Goal: Task Accomplishment & Management: Use online tool/utility

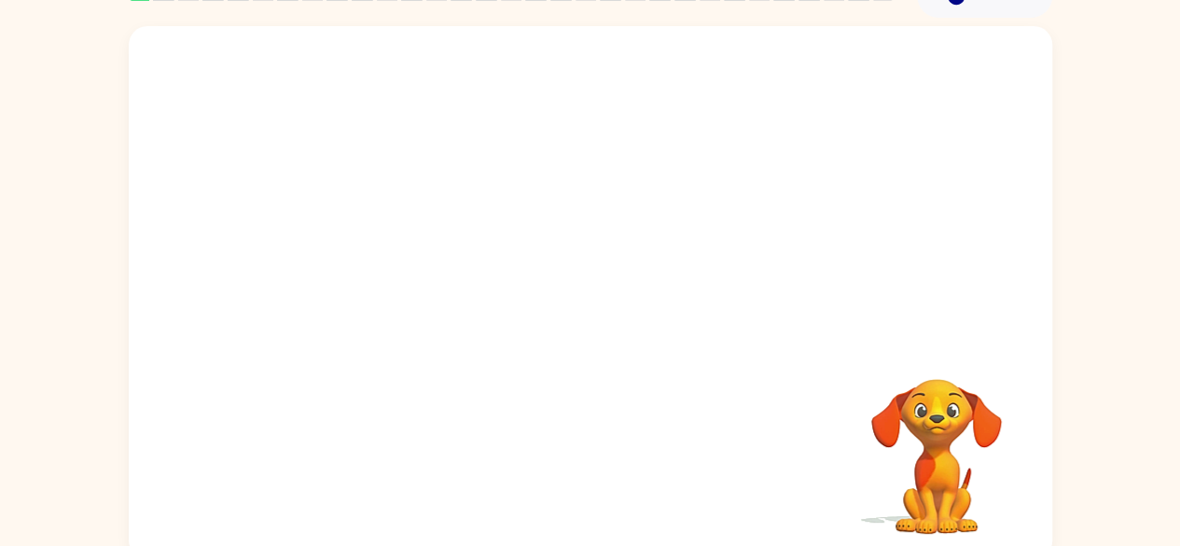
scroll to position [110, 0]
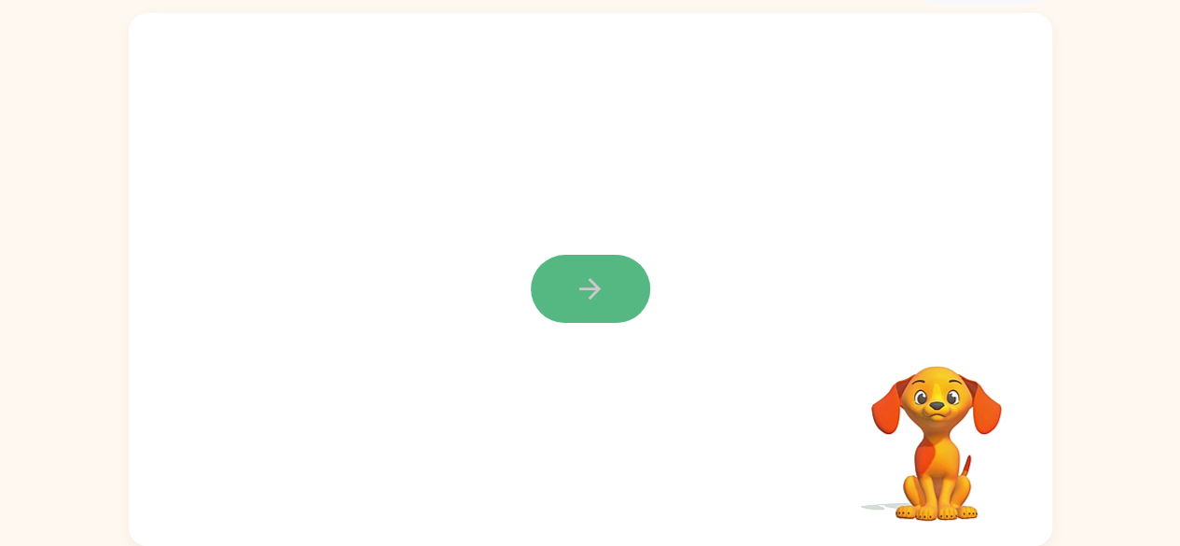
click at [581, 274] on icon "button" at bounding box center [590, 288] width 33 height 33
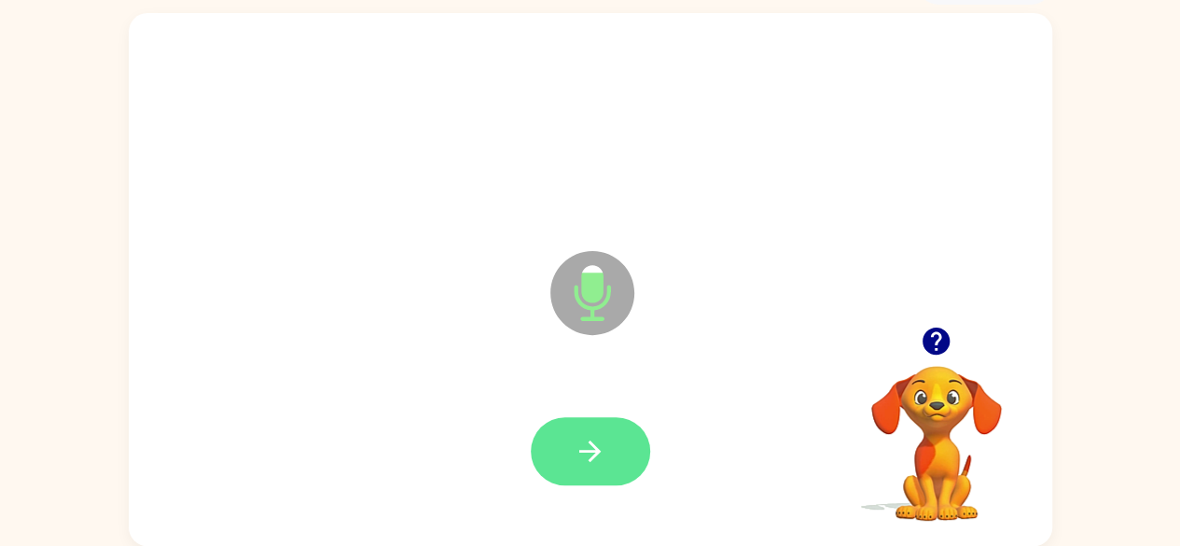
click at [578, 448] on icon "button" at bounding box center [590, 451] width 33 height 33
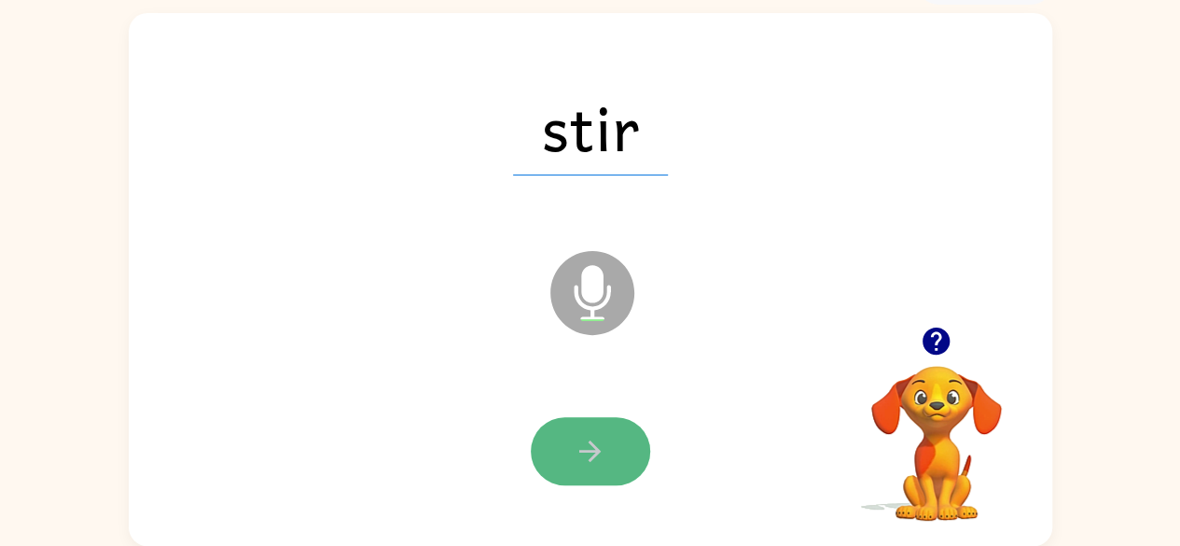
click at [572, 443] on button "button" at bounding box center [590, 451] width 119 height 68
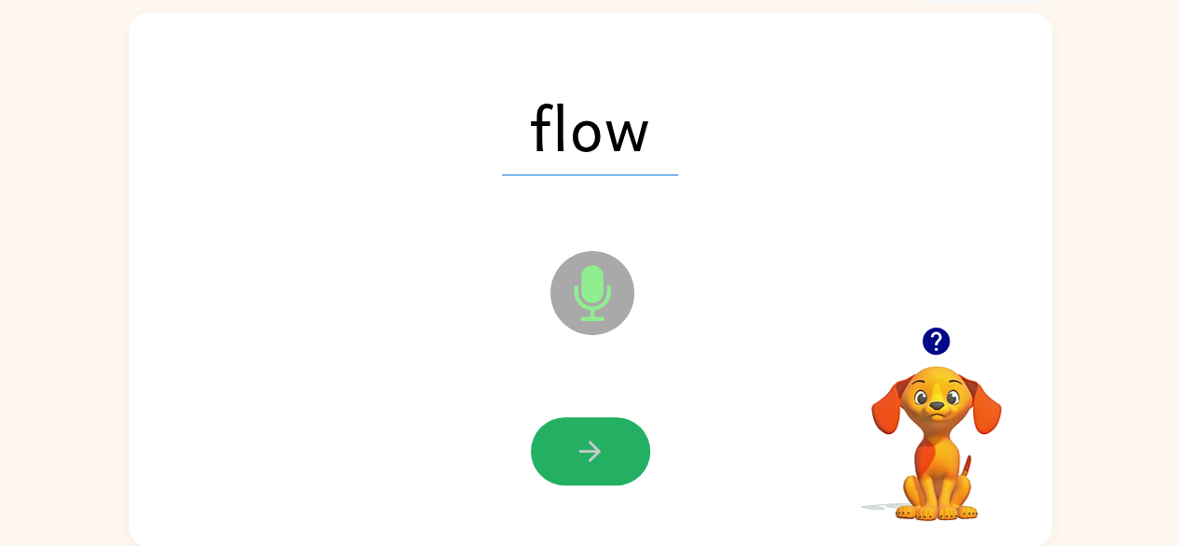
click at [560, 449] on button "button" at bounding box center [590, 451] width 119 height 68
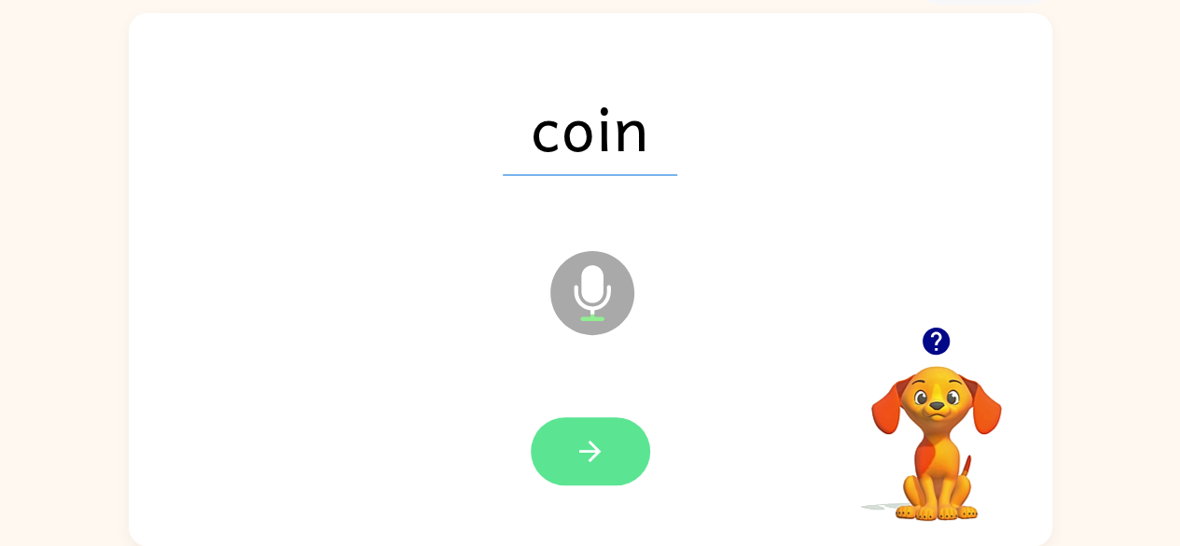
click at [597, 446] on icon "button" at bounding box center [590, 451] width 33 height 33
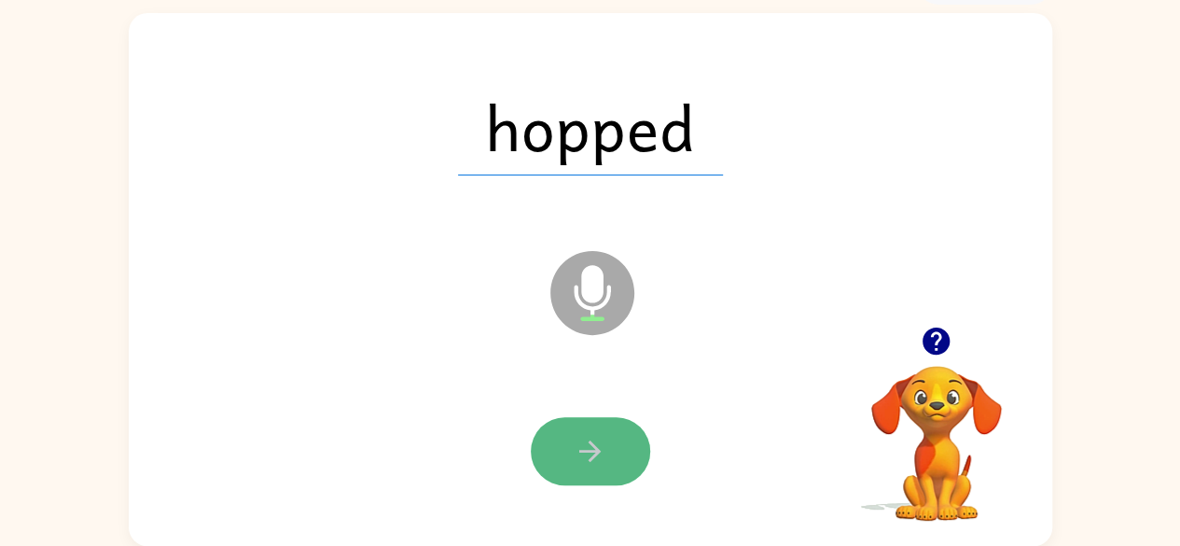
click at [575, 444] on icon "button" at bounding box center [590, 451] width 33 height 33
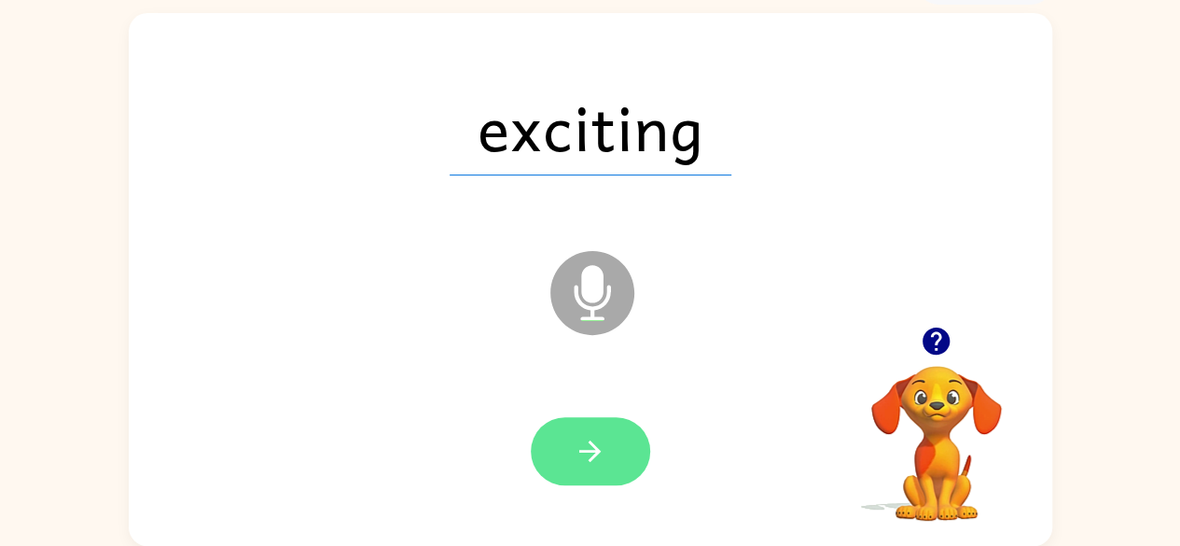
click at [586, 448] on icon "button" at bounding box center [590, 451] width 33 height 33
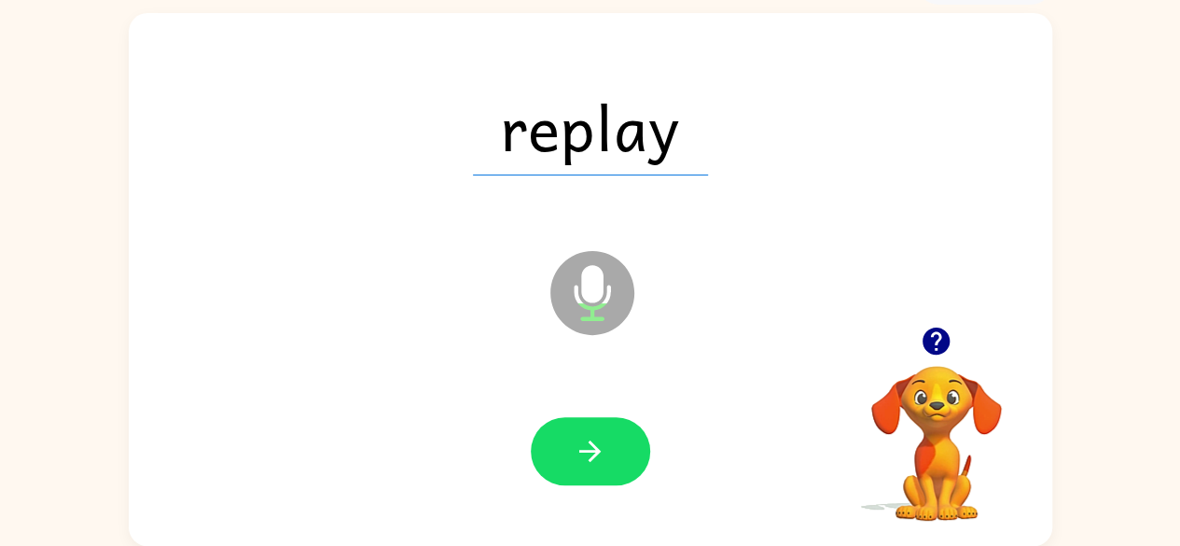
click at [586, 448] on icon "button" at bounding box center [590, 451] width 33 height 33
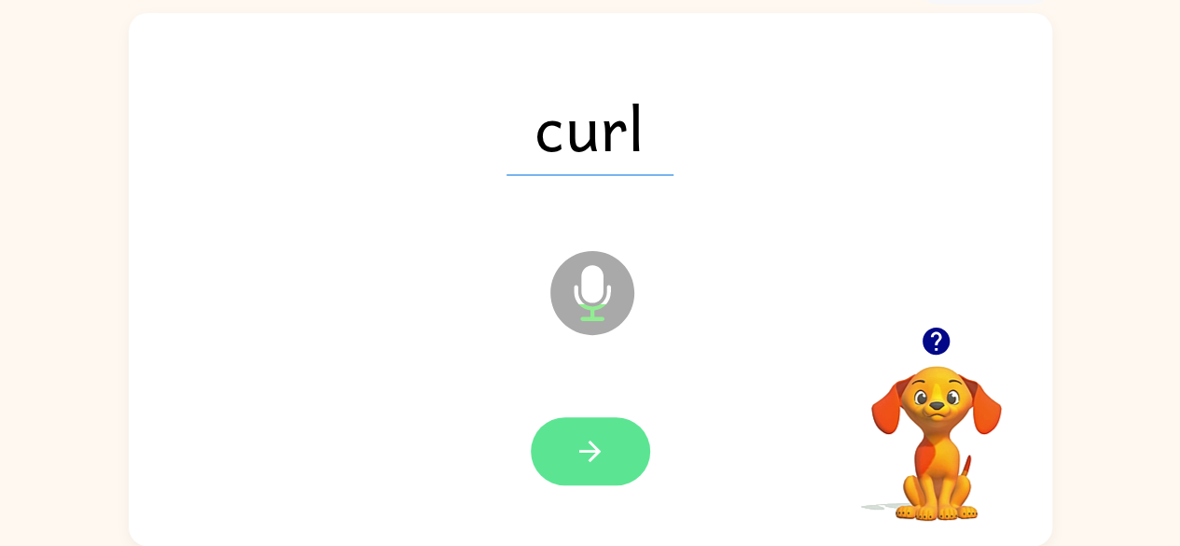
click at [580, 453] on icon "button" at bounding box center [590, 451] width 33 height 33
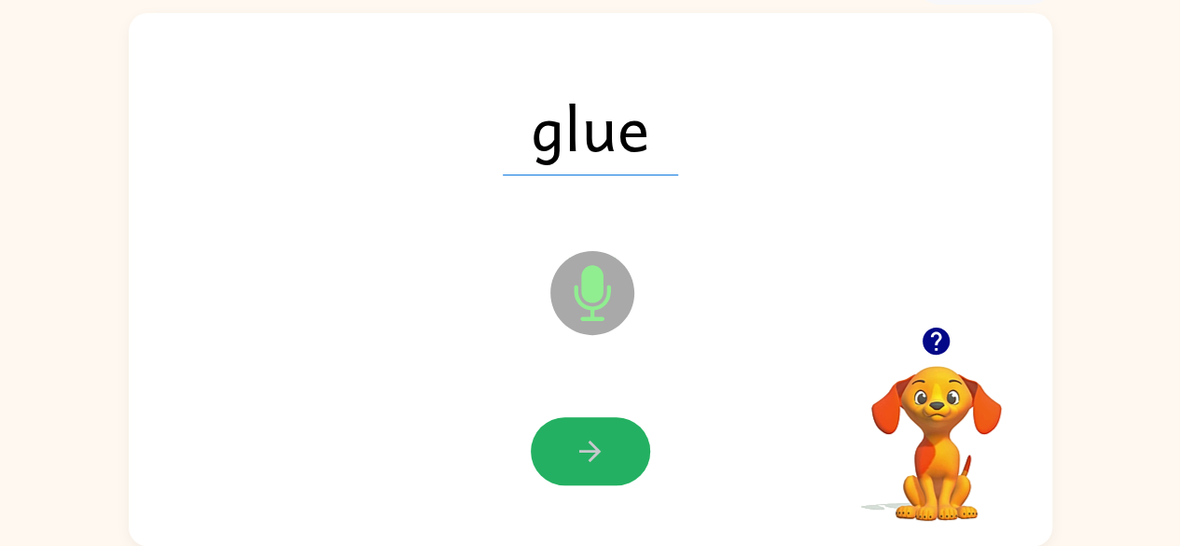
click at [580, 453] on icon "button" at bounding box center [590, 451] width 33 height 33
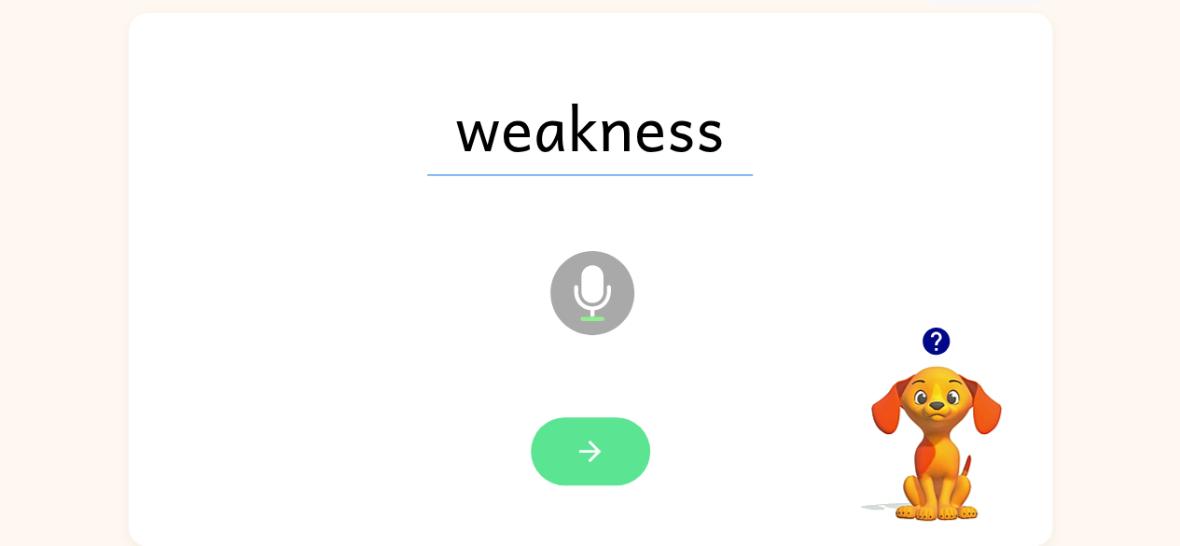
click at [584, 445] on icon "button" at bounding box center [590, 451] width 33 height 33
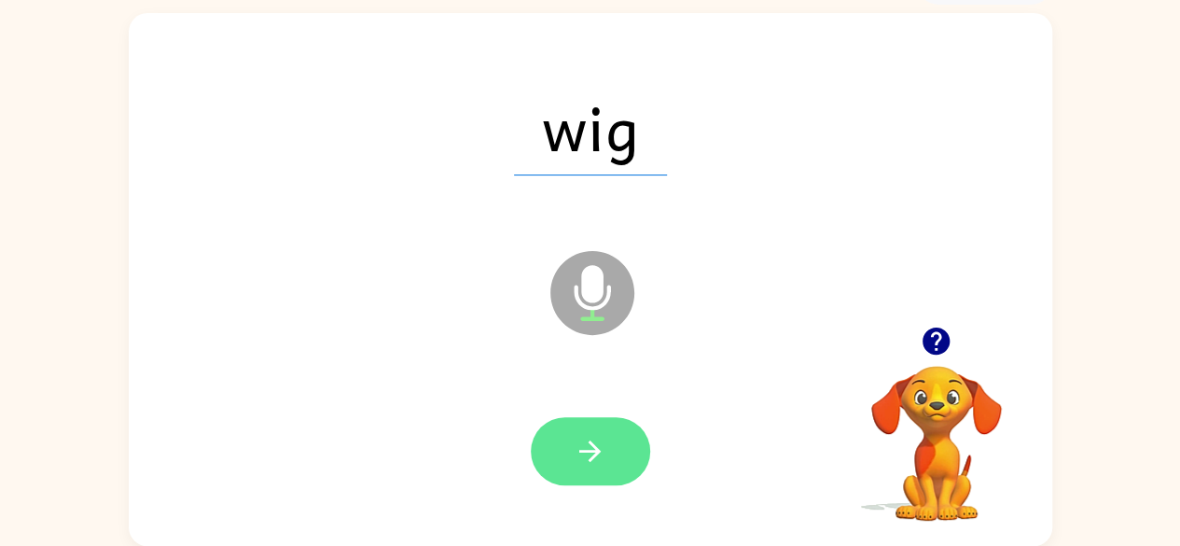
click at [598, 459] on icon "button" at bounding box center [590, 451] width 33 height 33
click at [578, 457] on icon "button" at bounding box center [590, 451] width 33 height 33
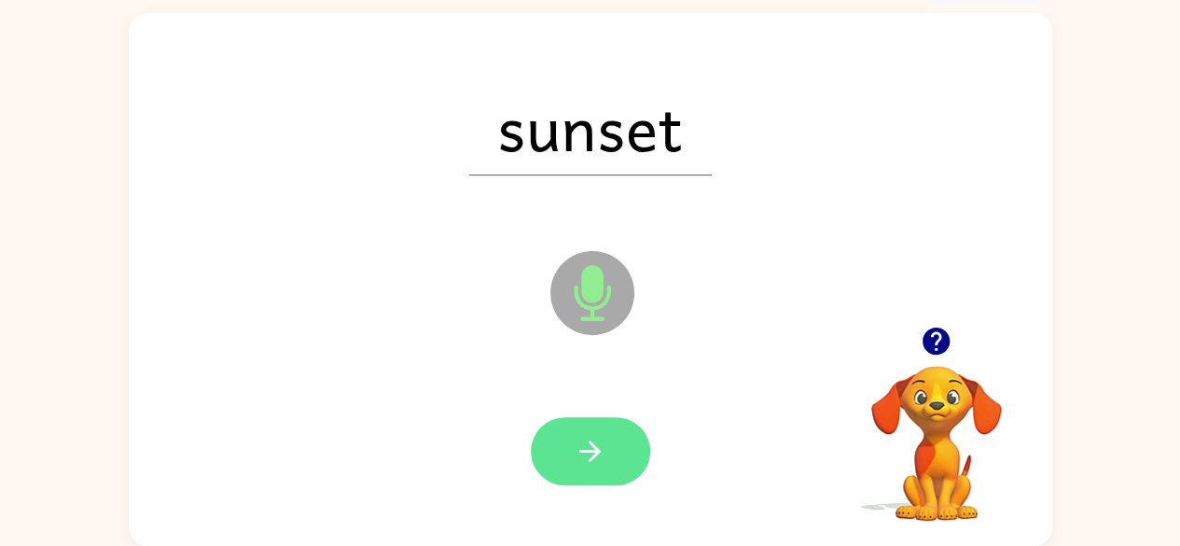
click at [581, 443] on icon "button" at bounding box center [590, 451] width 33 height 33
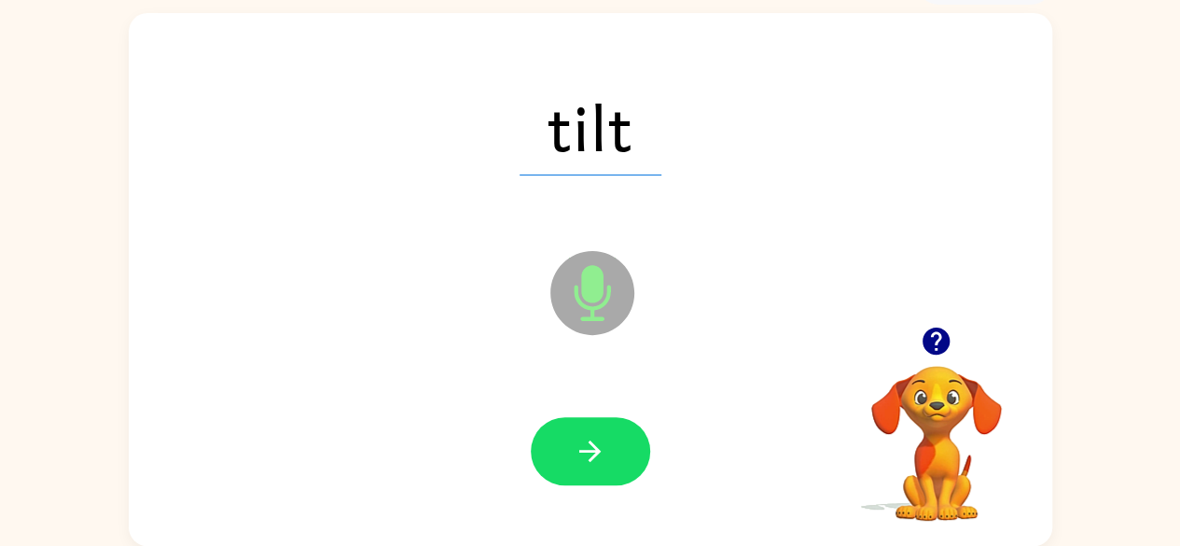
click at [581, 443] on icon "button" at bounding box center [590, 451] width 33 height 33
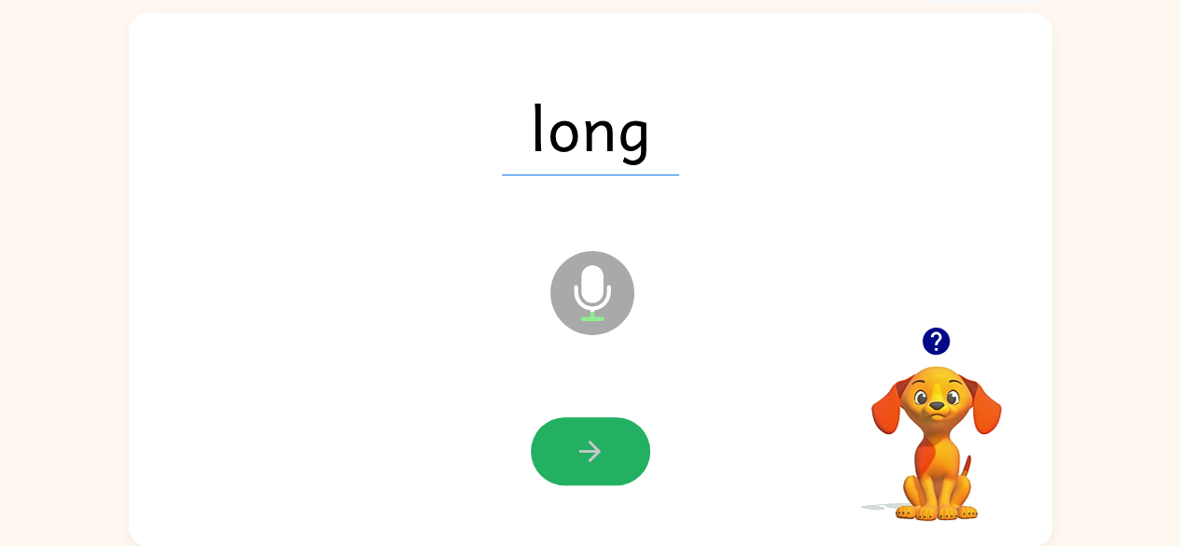
click at [581, 443] on icon "button" at bounding box center [590, 451] width 33 height 33
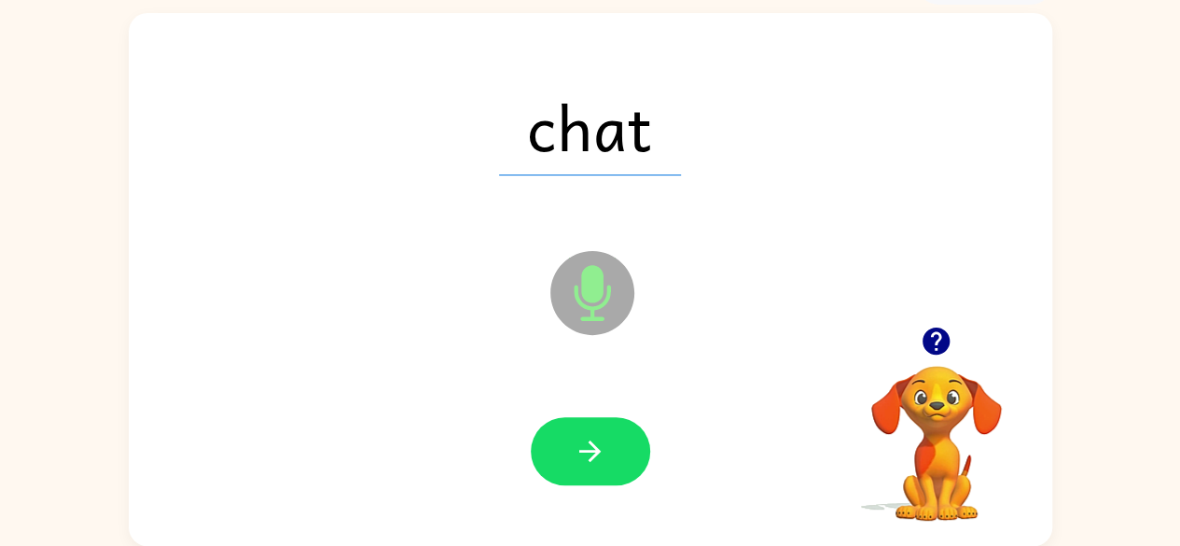
click at [581, 443] on icon "button" at bounding box center [590, 451] width 33 height 33
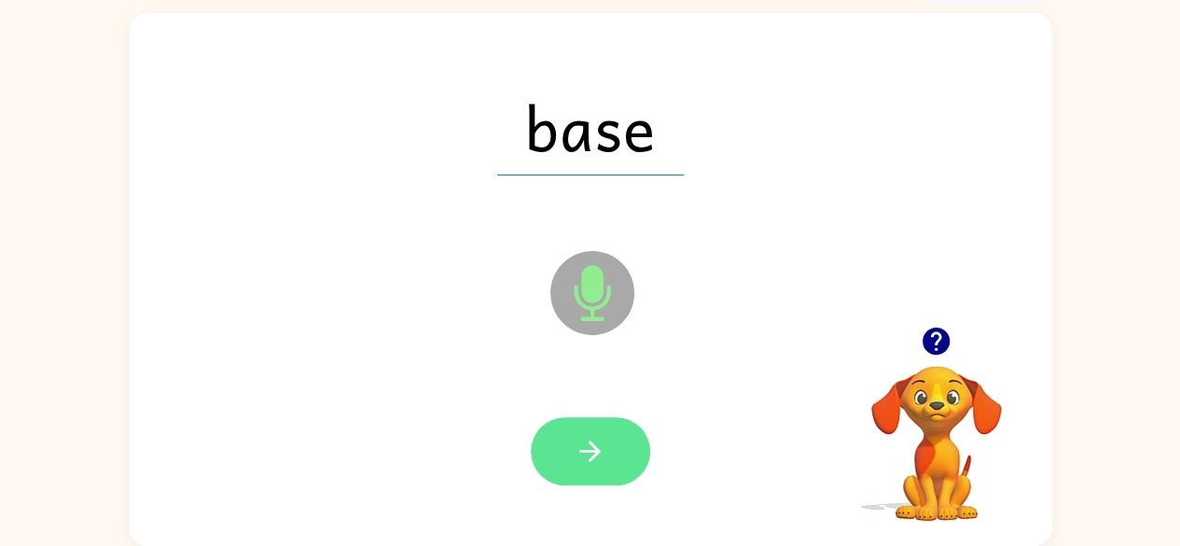
click at [601, 443] on icon "button" at bounding box center [590, 451] width 33 height 33
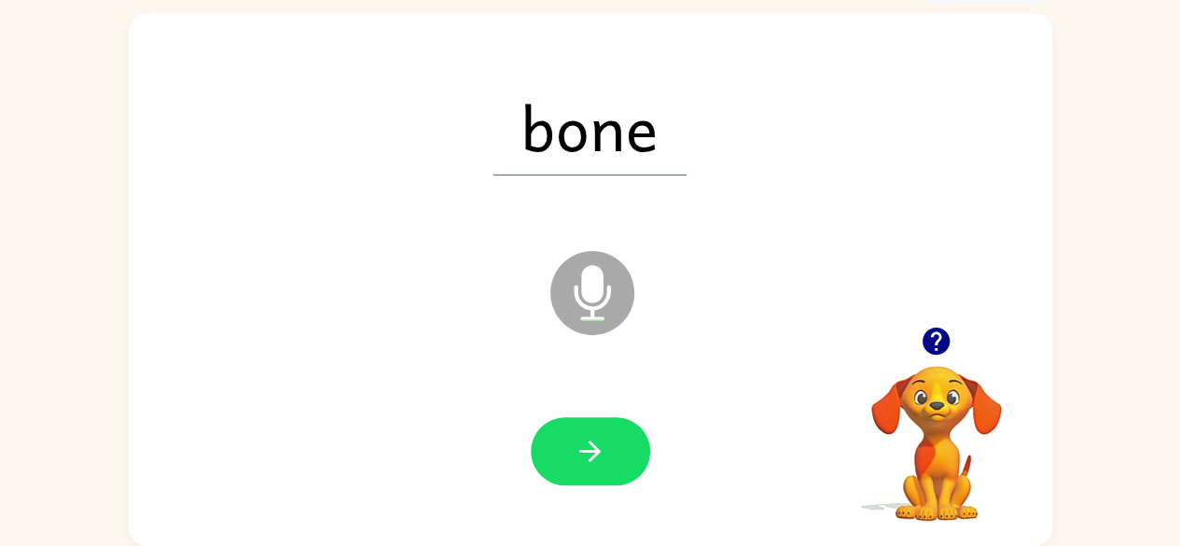
click at [601, 443] on icon "button" at bounding box center [590, 451] width 33 height 33
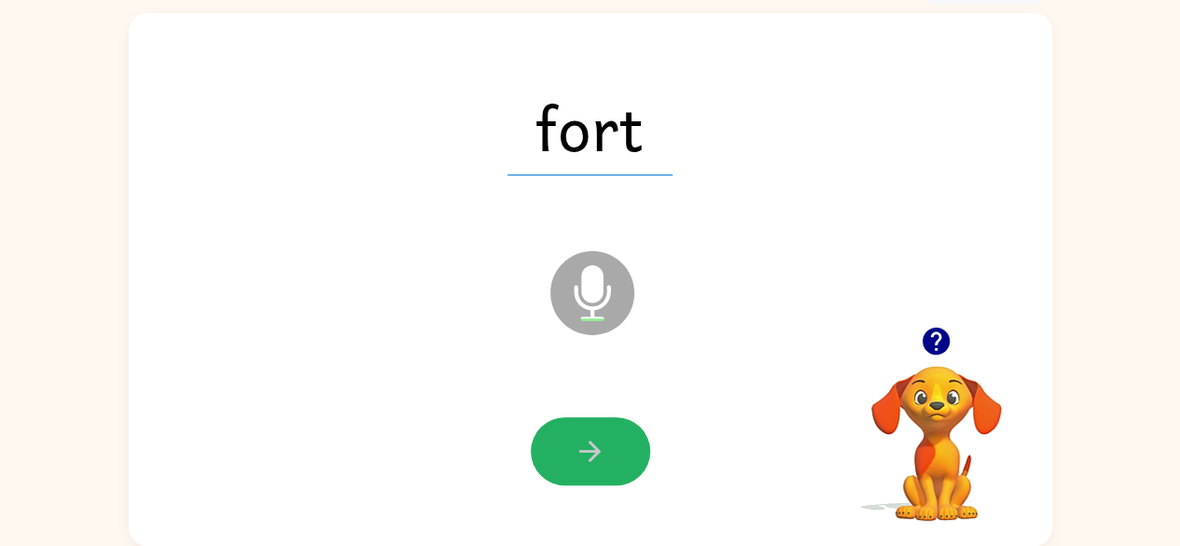
click at [601, 443] on icon "button" at bounding box center [590, 451] width 33 height 33
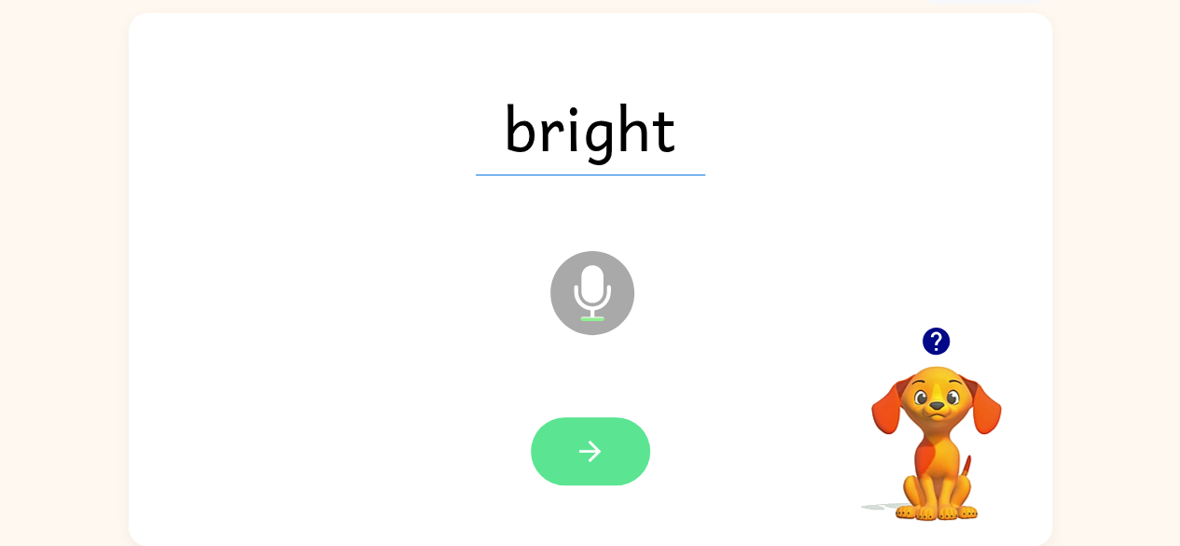
click at [584, 443] on icon "button" at bounding box center [590, 451] width 33 height 33
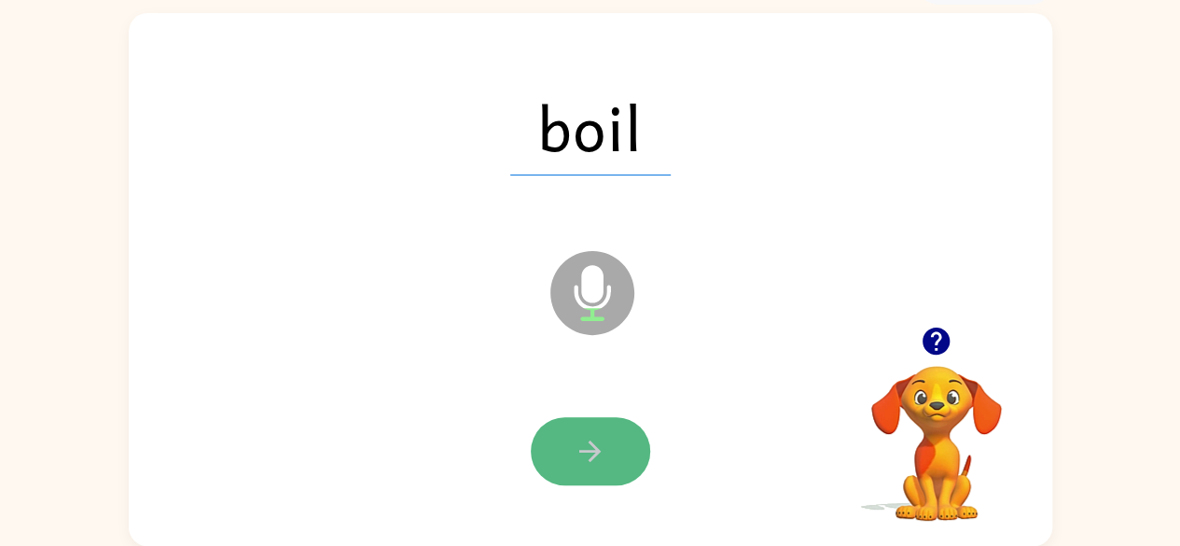
click at [601, 447] on icon "button" at bounding box center [590, 451] width 33 height 33
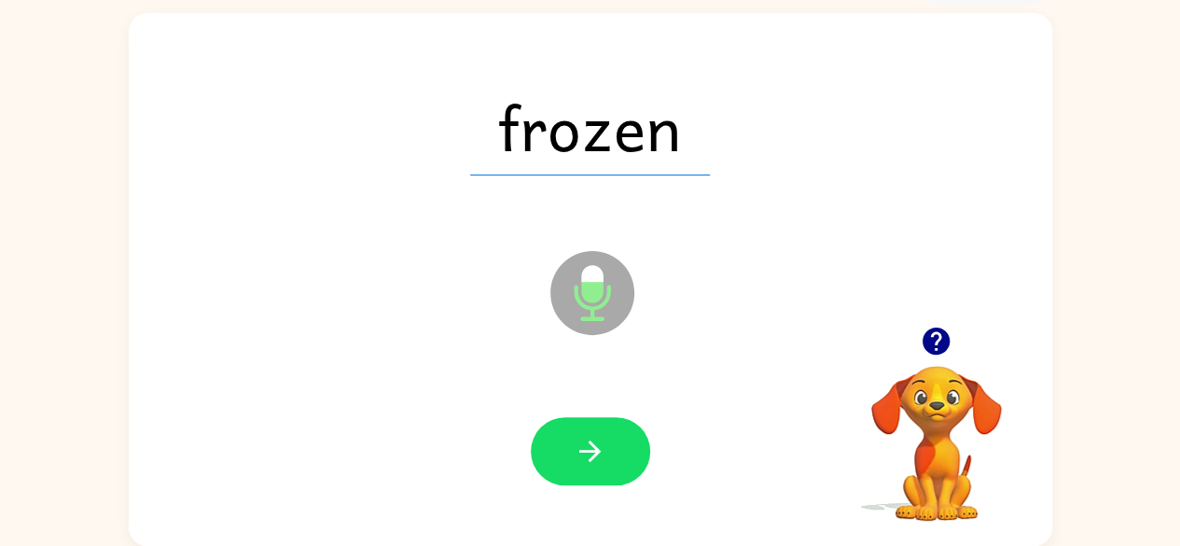
click at [595, 443] on icon "button" at bounding box center [590, 451] width 33 height 33
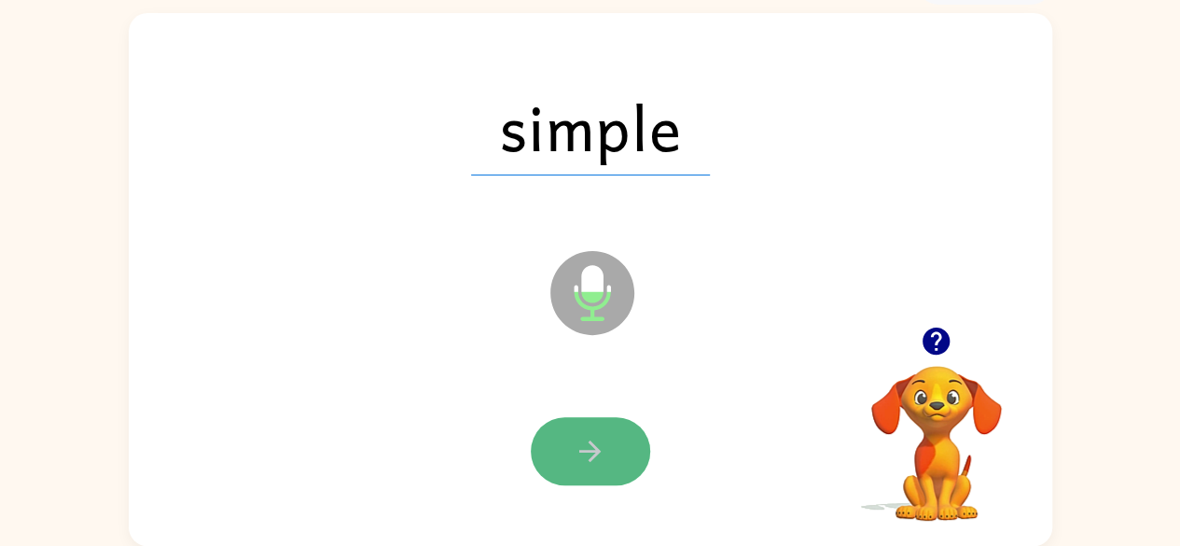
click at [595, 445] on icon "button" at bounding box center [590, 451] width 33 height 33
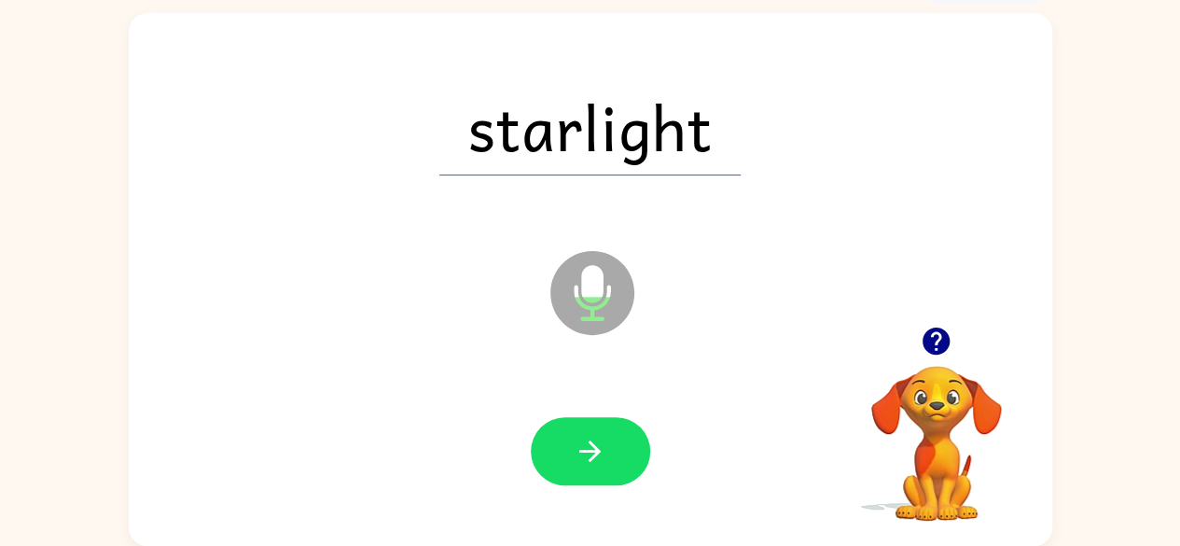
click at [595, 445] on icon "button" at bounding box center [590, 451] width 33 height 33
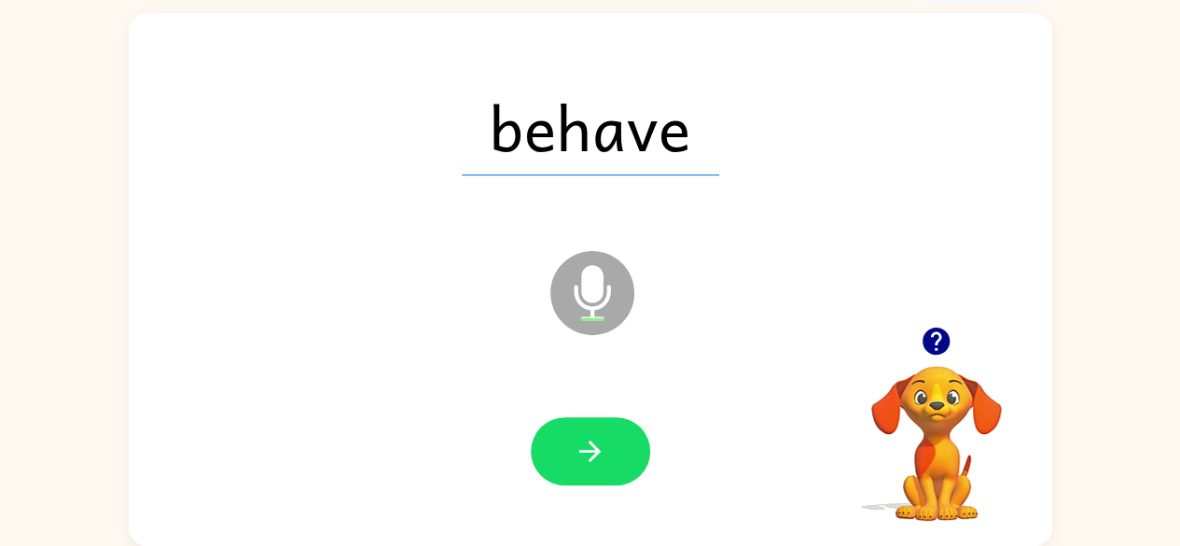
click at [595, 445] on icon "button" at bounding box center [590, 451] width 33 height 33
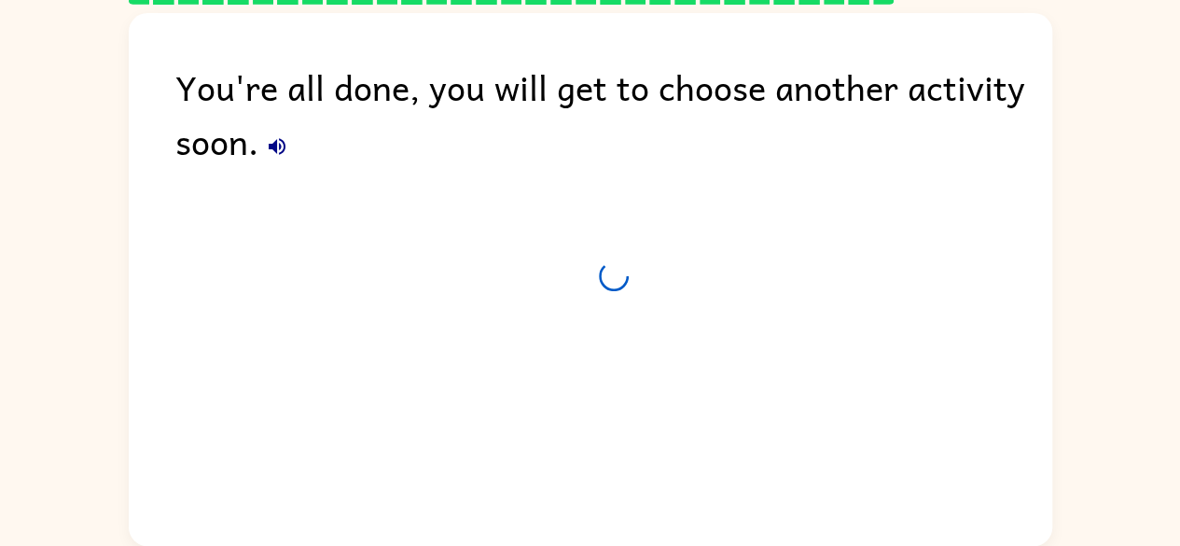
scroll to position [76, 0]
